Goal: Complete application form

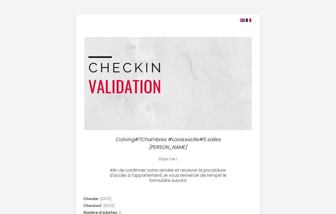
select select
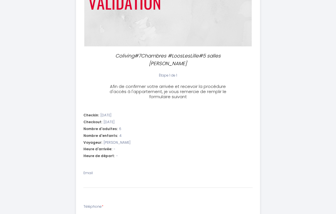
scroll to position [84, 0]
click at [116, 149] on div "Heure d'arrivée: -" at bounding box center [167, 148] width 169 height 5
click at [113, 147] on span "-" at bounding box center [114, 148] width 2 height 5
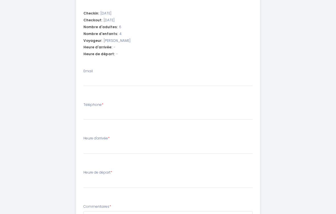
scroll to position [182, 0]
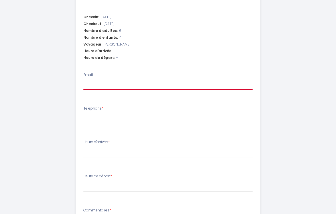
click at [107, 84] on input "Email" at bounding box center [167, 85] width 169 height 10
type input "r"
select select
type input "ru"
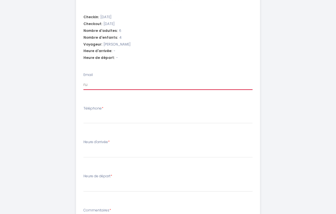
select select
type input "[PERSON_NAME]"
select select
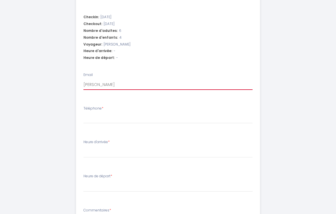
type input "rudi"
select select
type input "rudi."
select select
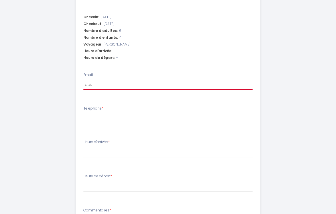
select select
type input "rudi.p"
select select
type input "rudi.py"
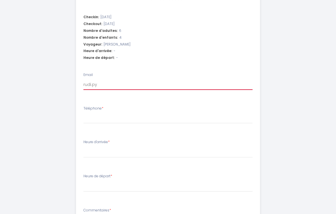
select select
type input "rudi.pyl"
select select
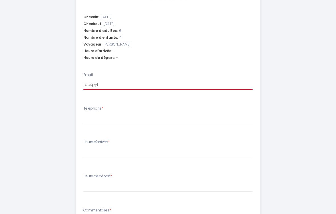
type input "rudi.pyls"
select select
type input "rudi.pyls@"
select select
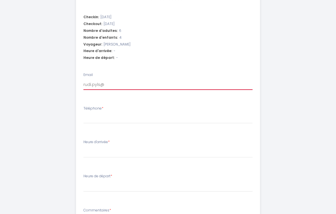
select select
type input "[PERSON_NAME]"
select select
type input "[PERSON_NAME]"
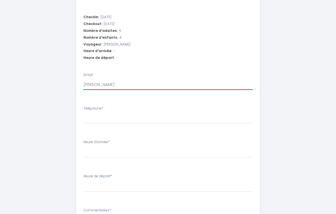
select select
type input "[PERSON_NAME]"
select select
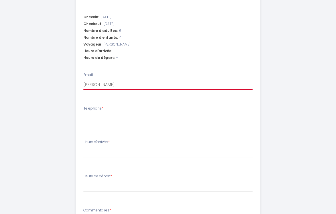
type input "[PERSON_NAME]"
select select
type input "[PERSON_NAME]"
select select
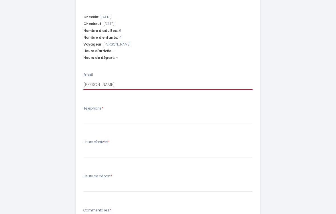
select select
type input "[PERSON_NAME]"
select select
type input "[PERSON_NAME]"
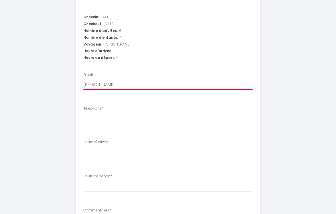
select select
type input "[PERSON_NAME]."
select select
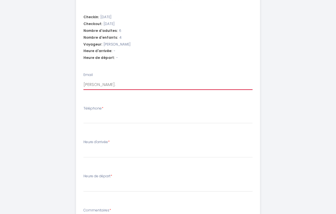
type input "[PERSON_NAME]"
select select
type input "[PERSON_NAME][EMAIL_ADDRESS][DOMAIN_NAME]"
select select
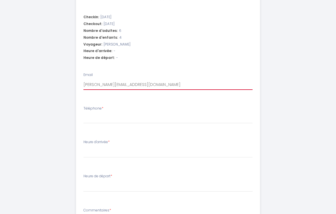
select select
type input "[PERSON_NAME][EMAIL_ADDRESS][DOMAIN_NAME]"
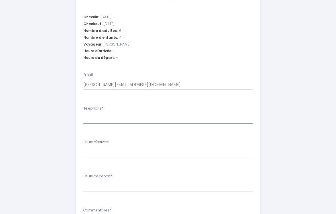
click at [102, 120] on input "Téléphone *" at bounding box center [167, 118] width 169 height 10
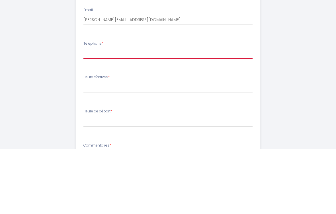
type input "+"
select select
type input "+3"
select select
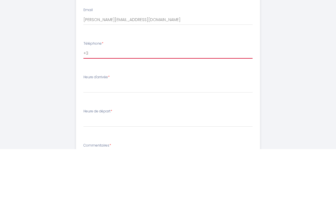
select select
type input "+32"
select select
type input "+324"
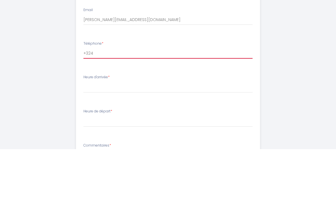
select select
type input "+3249"
select select
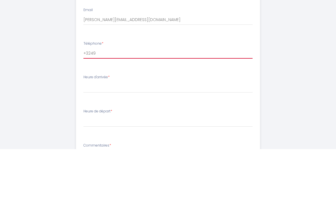
type input "+32495"
select select
type input "+324952"
select select
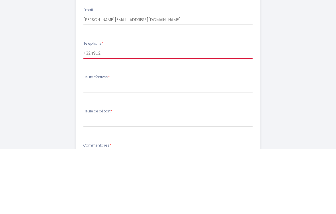
select select
type input "+3249523"
select select
type input "+32495231"
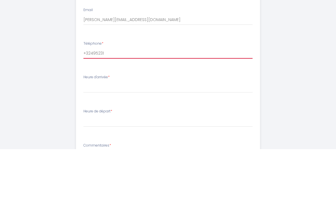
select select
type input "[PHONE_NUMBER]"
select select
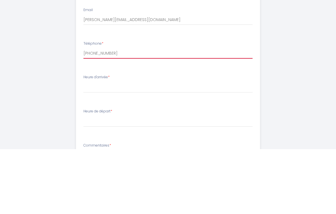
type input "[PHONE_NUMBER]"
select select
type input "[PHONE_NUMBER]"
select select
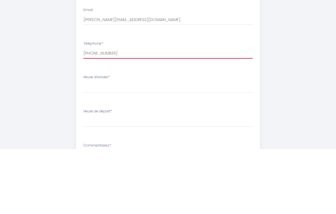
select select
type input "[PHONE_NUMBER]"
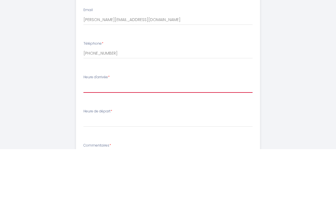
click at [106, 147] on select "17:00 17:30 18:00 18:30 19:00 19:30 20:00 20:30 21:00 21:30 22:00 22:30 23:00 2…" at bounding box center [167, 152] width 169 height 11
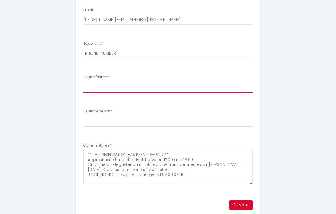
select select "17:00"
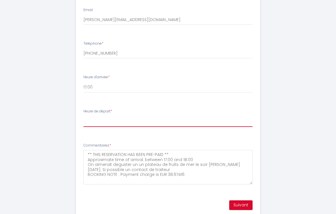
click at [100, 122] on select "00:00 00:30 01:00 01:30 02:00 02:30 03:00 03:30 04:00 04:30 05:00 05:30 06:00 0…" at bounding box center [167, 121] width 169 height 11
select select "12:00"
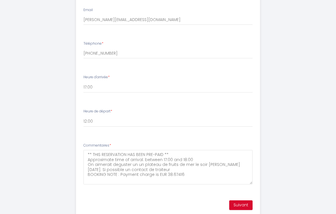
click at [241, 200] on button "Suivant" at bounding box center [240, 205] width 23 height 10
